Goal: Task Accomplishment & Management: Use online tool/utility

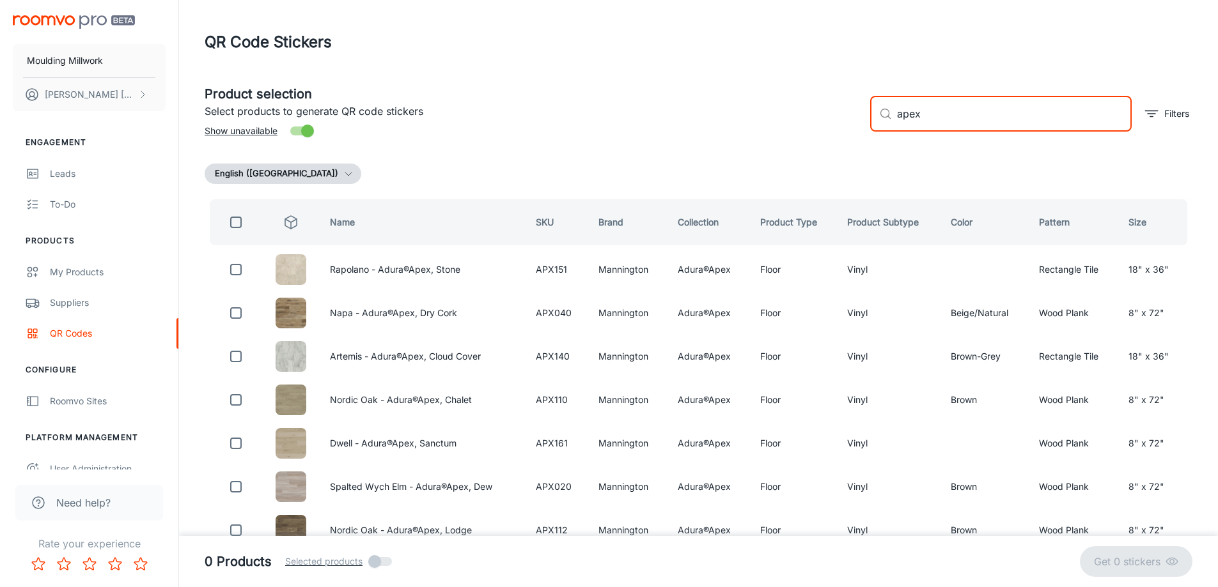
drag, startPoint x: 939, startPoint y: 115, endPoint x: 794, endPoint y: 133, distance: 146.2
click at [794, 133] on div "Product selection Select products to generate QR code stickers Show unavailable…" at bounding box center [693, 108] width 998 height 69
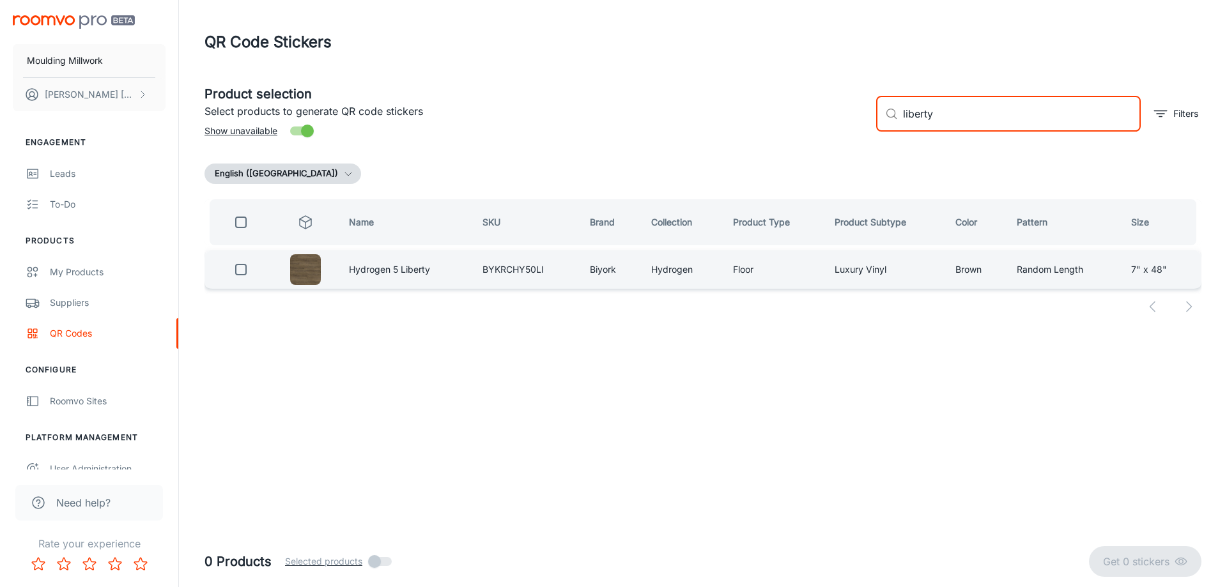
type input "liberty"
click at [240, 274] on input "checkbox" at bounding box center [241, 270] width 26 height 26
checkbox input "true"
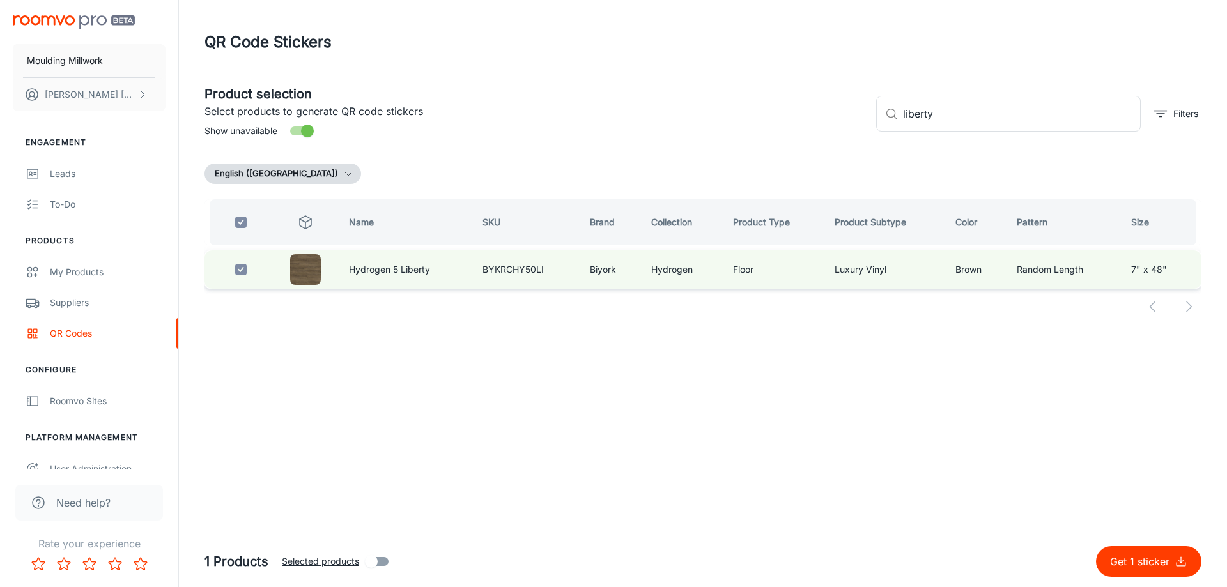
checkbox input "true"
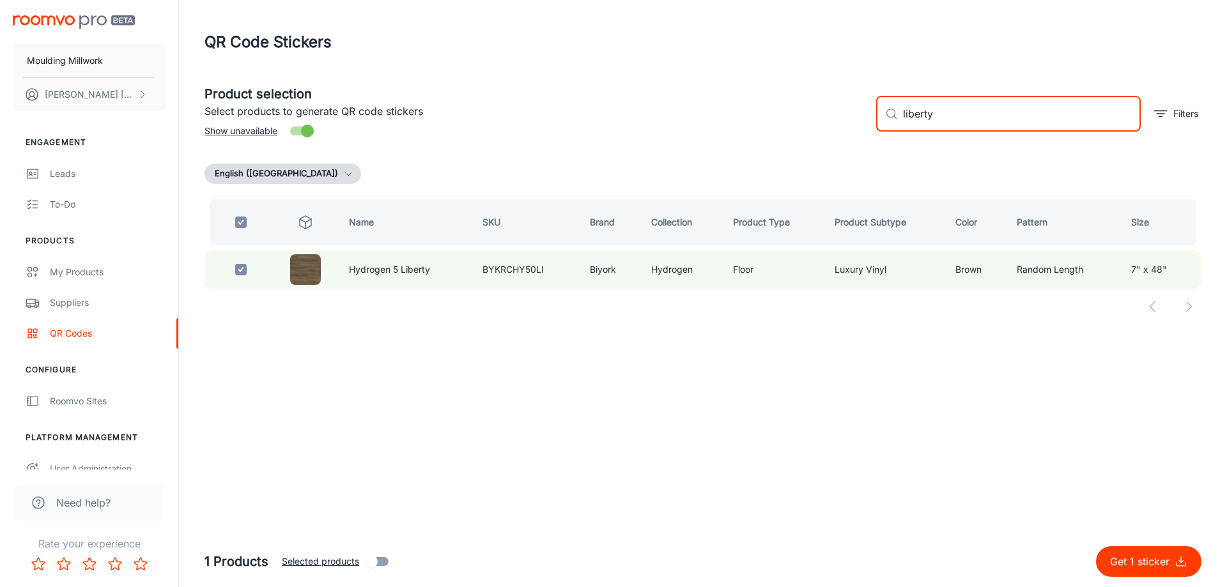
drag, startPoint x: 945, startPoint y: 111, endPoint x: 818, endPoint y: 118, distance: 127.4
click at [818, 118] on div "Product selection Select products to generate QR code stickers Show unavailable…" at bounding box center [697, 108] width 1007 height 69
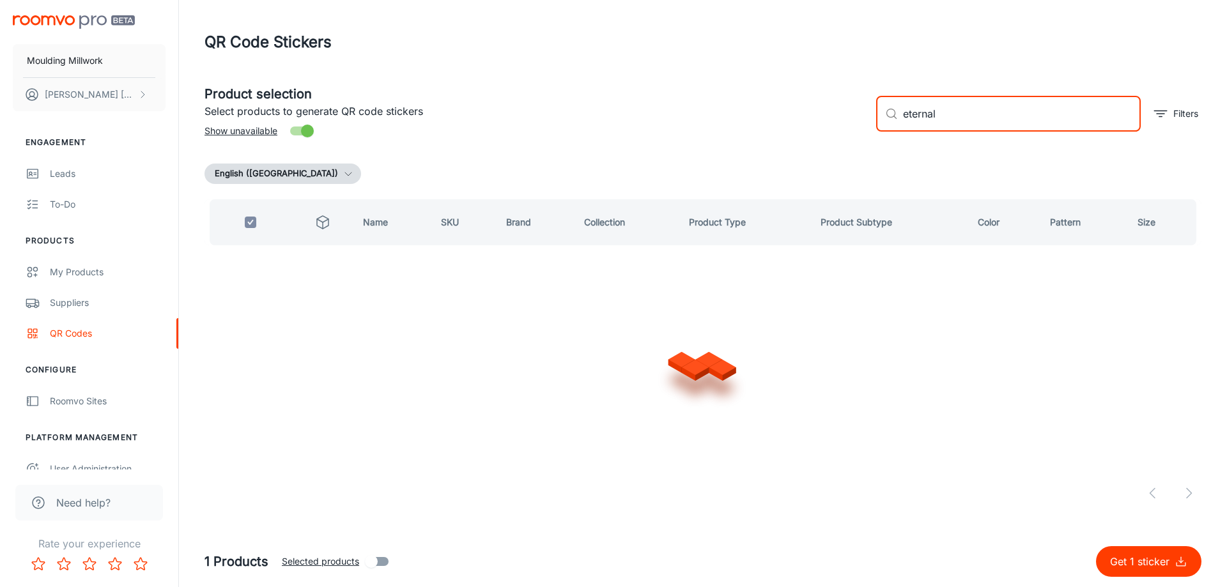
type input "eternal h"
checkbox input "false"
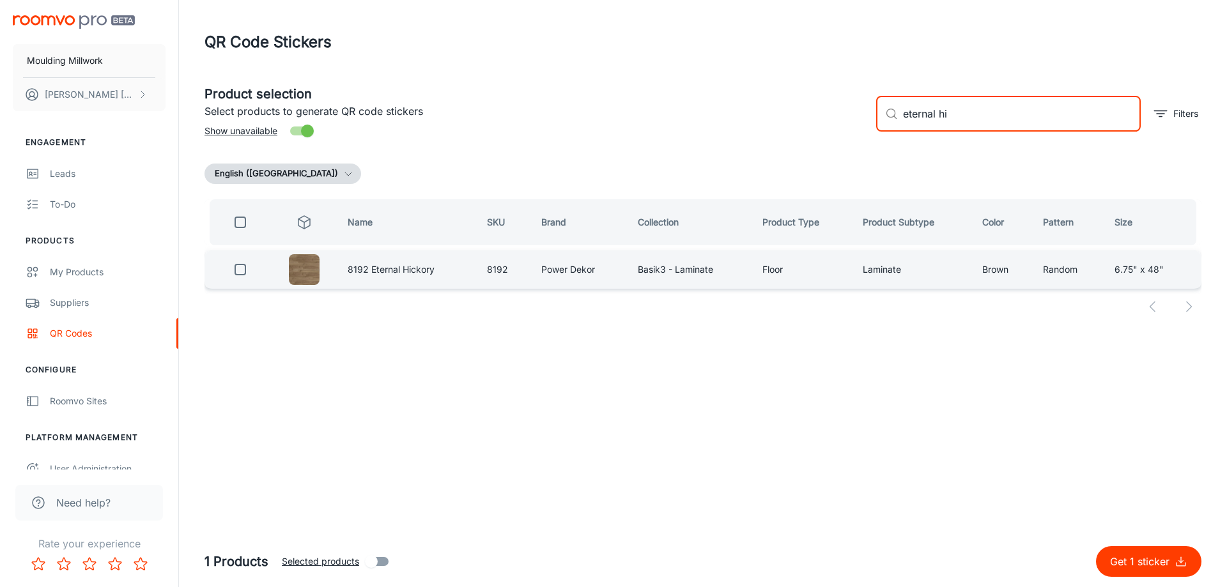
type input "eternal hi"
click at [239, 268] on input "checkbox" at bounding box center [241, 270] width 26 height 26
checkbox input "true"
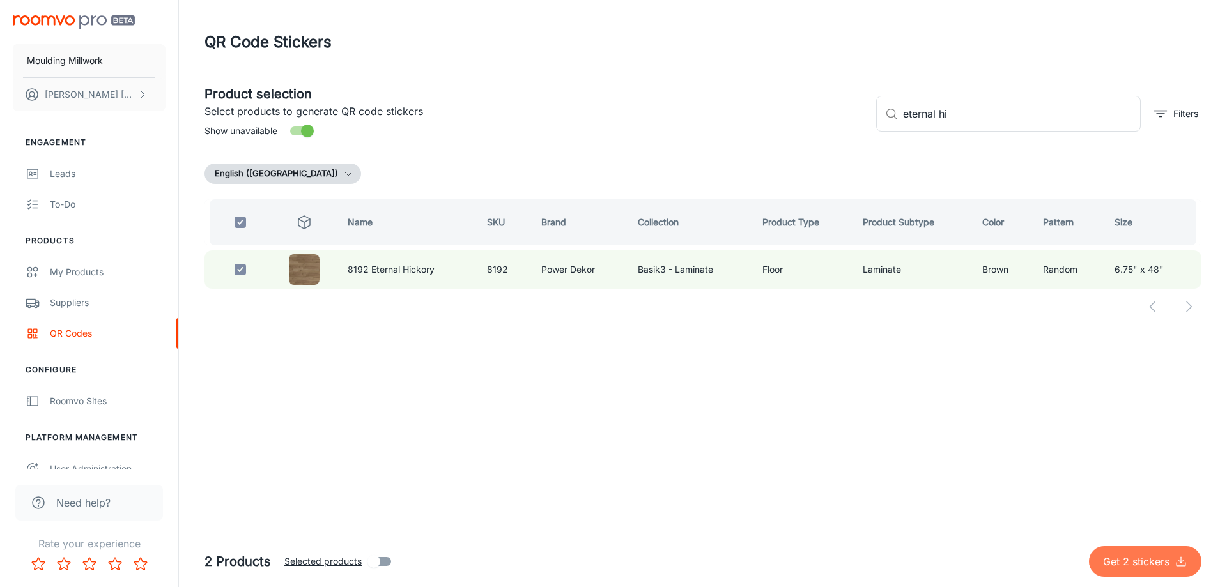
click at [1140, 560] on p "Get 2 stickers" at bounding box center [1139, 561] width 72 height 15
checkbox input "false"
